Goal: Task Accomplishment & Management: Manage account settings

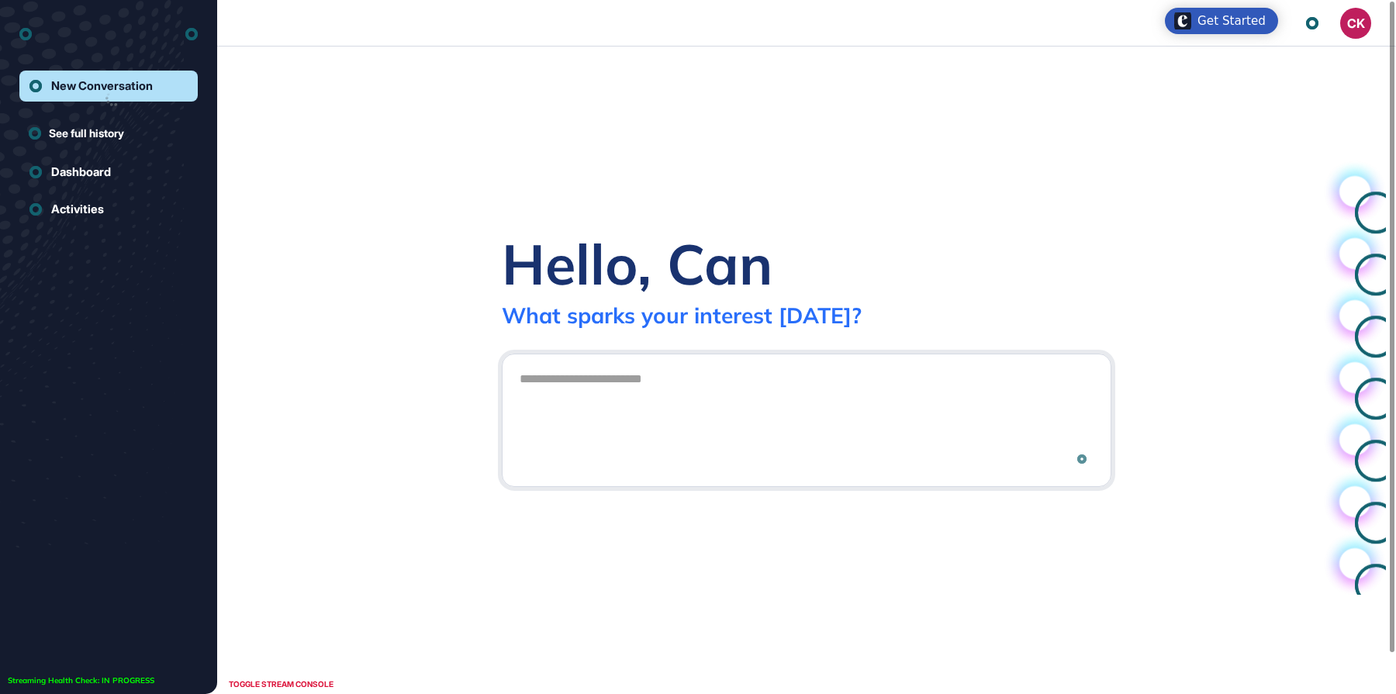
scroll to position [1, 1]
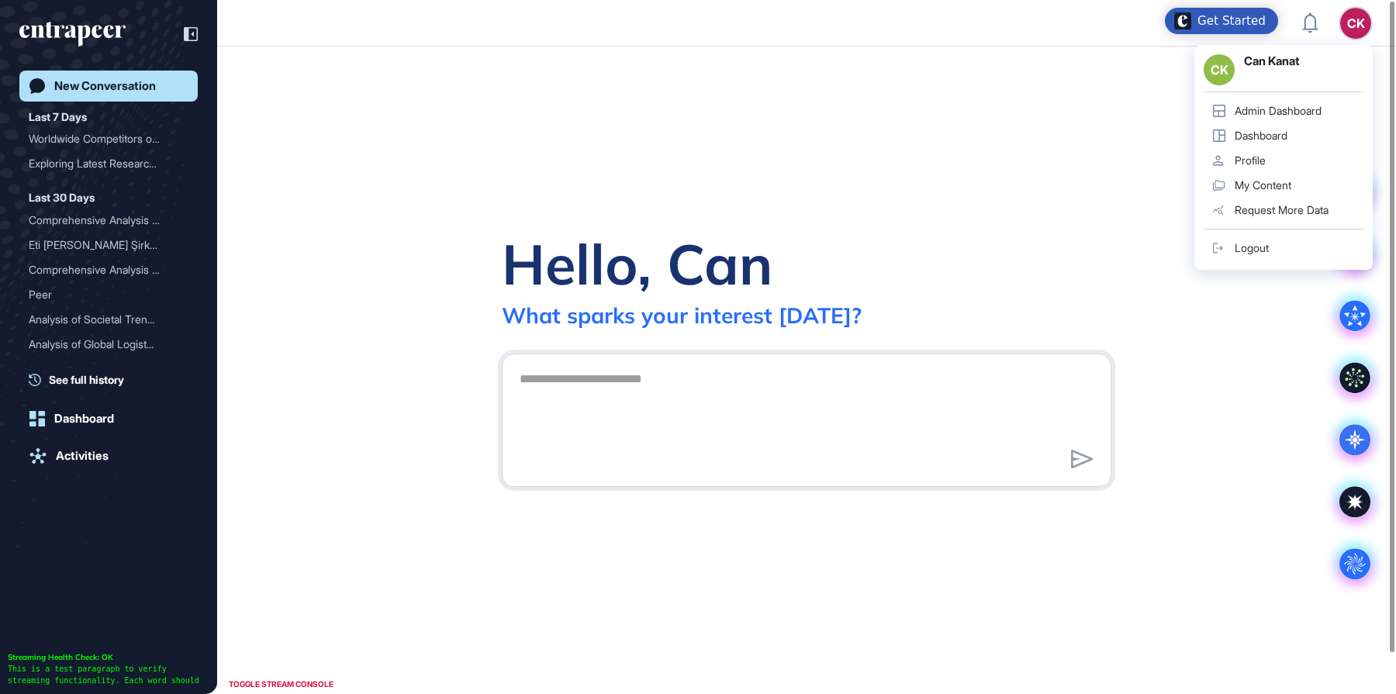
click at [1288, 111] on div "Admin Dashboard" at bounding box center [1278, 111] width 87 height 12
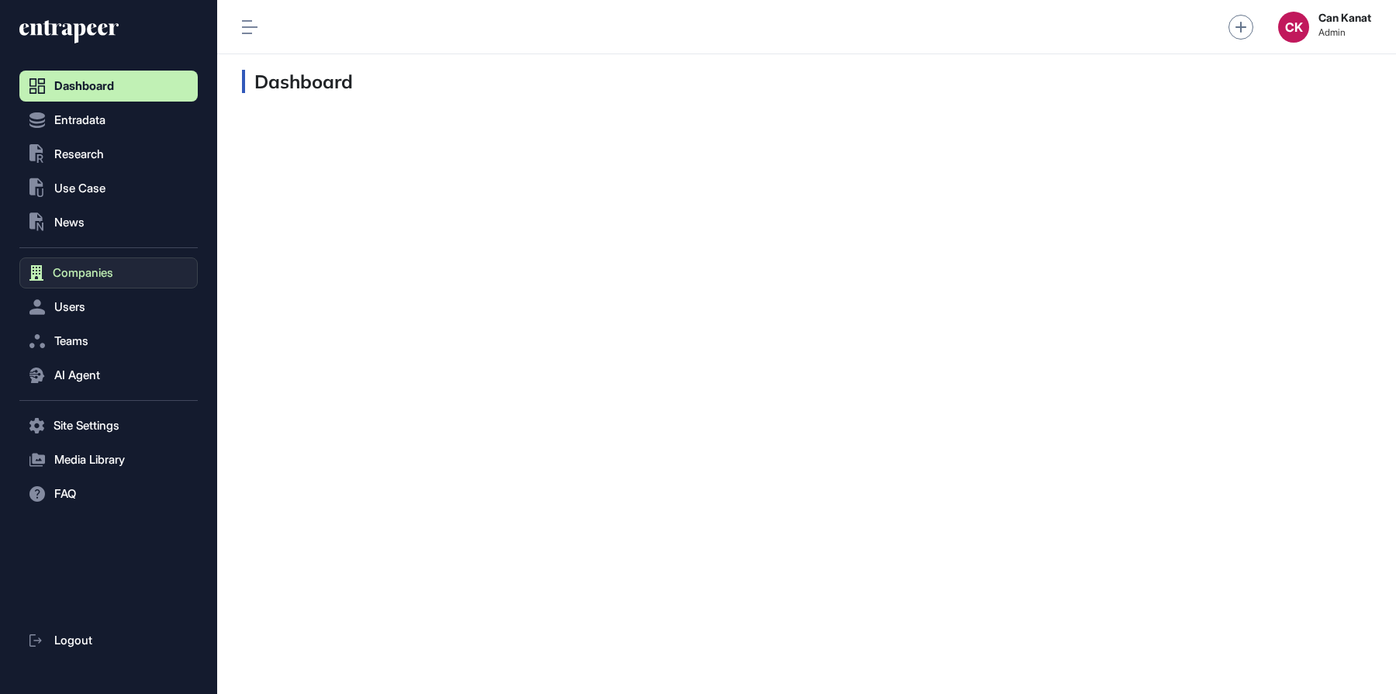
scroll to position [1, 1]
click at [81, 308] on span "Users" at bounding box center [69, 307] width 31 height 12
click at [73, 341] on span "User List" at bounding box center [71, 340] width 43 height 12
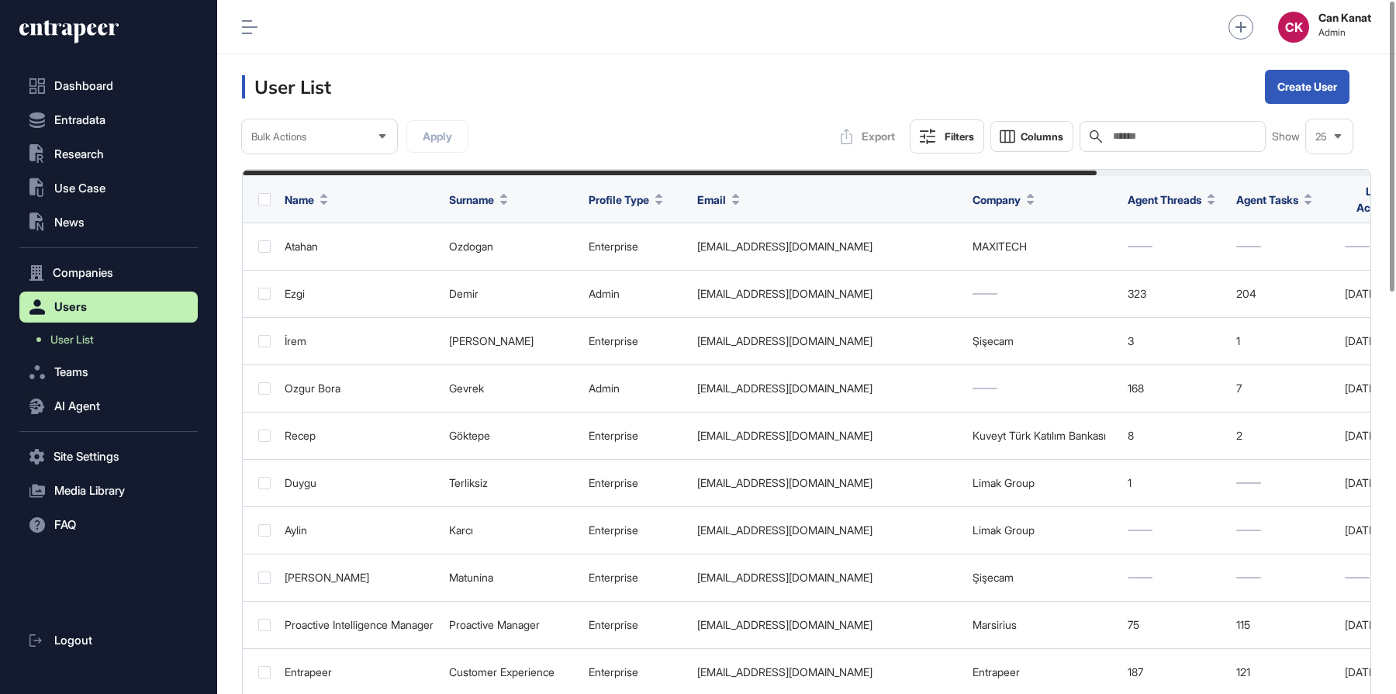
click at [1142, 133] on input "text" at bounding box center [1183, 136] width 144 height 12
type input "*****"
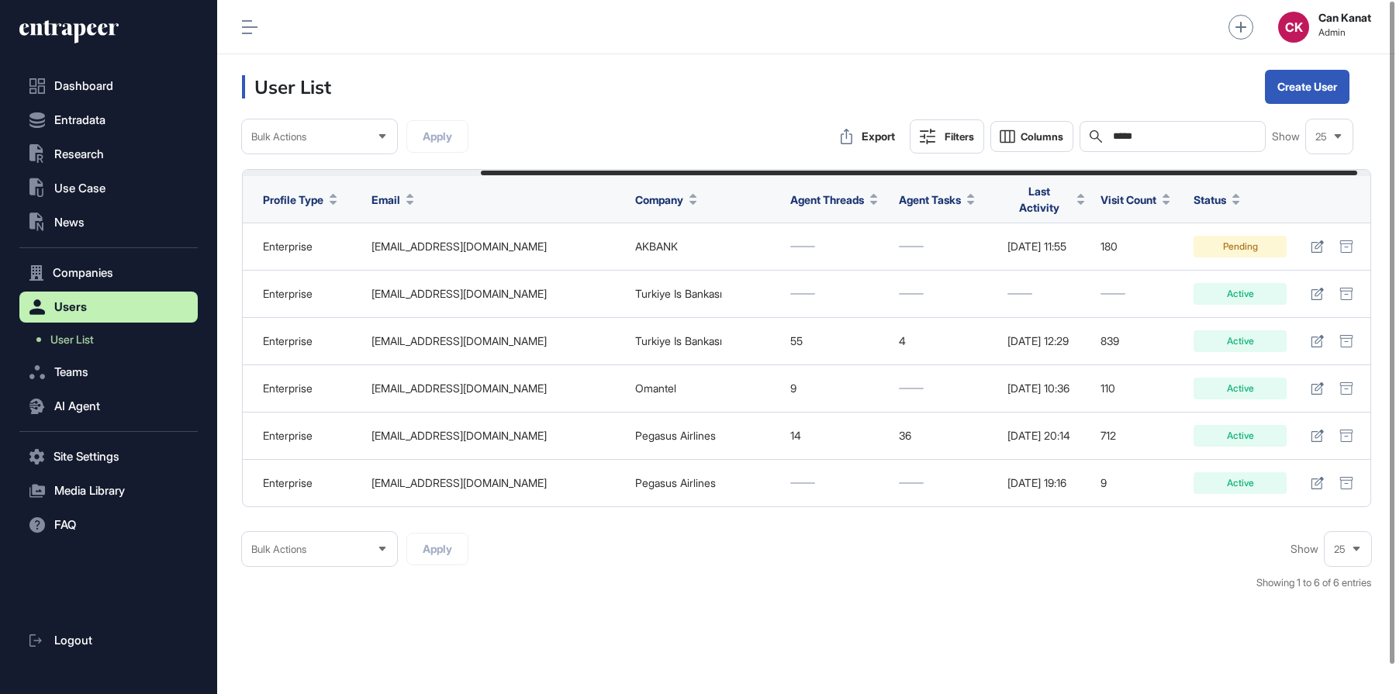
scroll to position [0, 323]
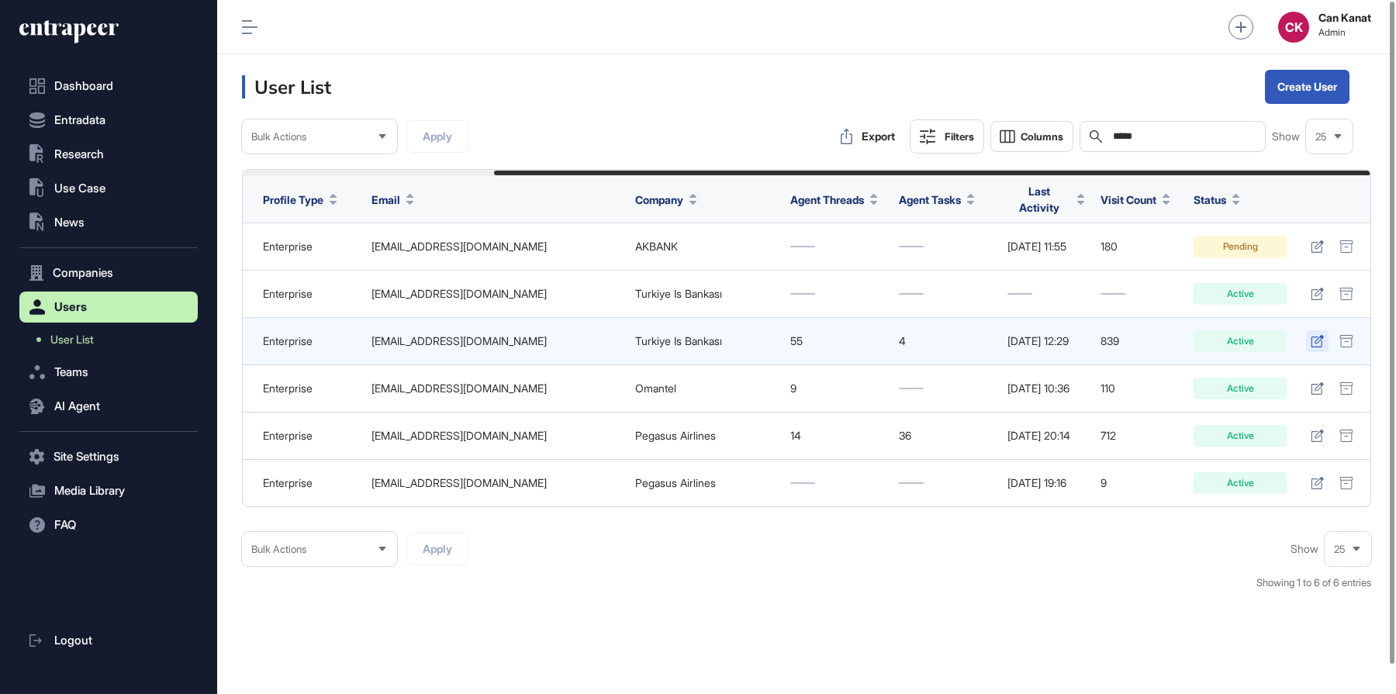
click at [1319, 335] on icon at bounding box center [1317, 341] width 12 height 12
